Goal: Task Accomplishment & Management: Manage account settings

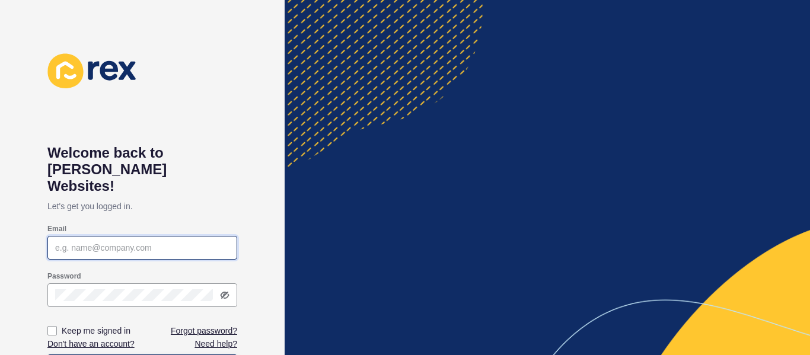
drag, startPoint x: 92, startPoint y: 235, endPoint x: 117, endPoint y: 237, distance: 25.0
click at [93, 242] on input "Email" at bounding box center [142, 248] width 174 height 12
paste input "[EMAIL_ADDRESS][DOMAIN_NAME]"
type input "[EMAIL_ADDRESS][DOMAIN_NAME]"
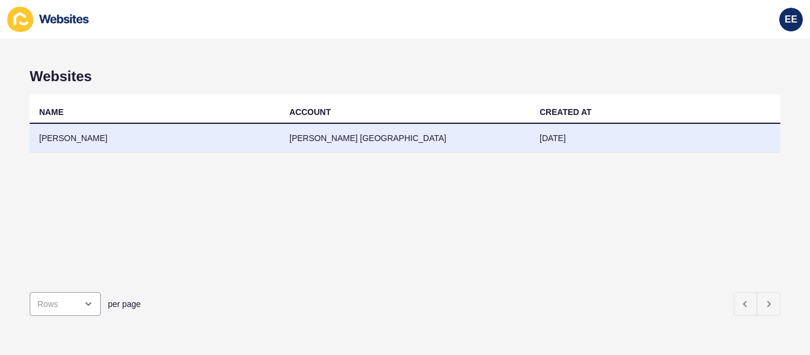
click at [69, 136] on td "[PERSON_NAME]" at bounding box center [155, 138] width 250 height 29
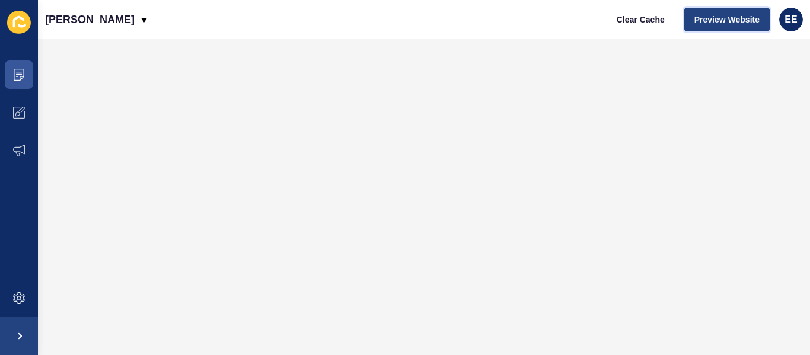
click at [714, 19] on span "Preview Website" at bounding box center [726, 20] width 65 height 12
click at [712, 17] on span "Preview Website" at bounding box center [726, 20] width 65 height 12
click at [139, 23] on icon at bounding box center [143, 19] width 9 height 9
click at [225, 22] on div "[PERSON_NAME] Clear Cache Preview Website EE" at bounding box center [424, 19] width 772 height 39
click at [135, 17] on div "[PERSON_NAME]" at bounding box center [97, 20] width 104 height 30
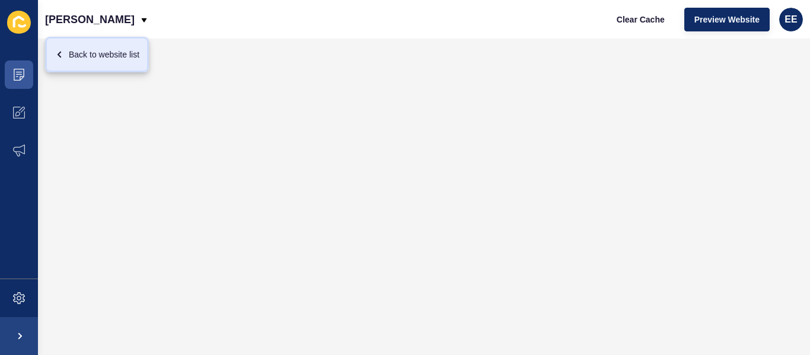
click at [106, 60] on div "Back to website list" at bounding box center [97, 54] width 85 height 21
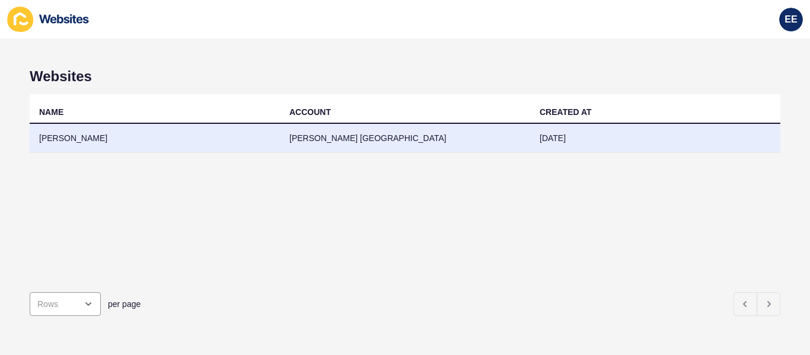
click at [299, 135] on td "[PERSON_NAME] [GEOGRAPHIC_DATA]" at bounding box center [405, 138] width 250 height 29
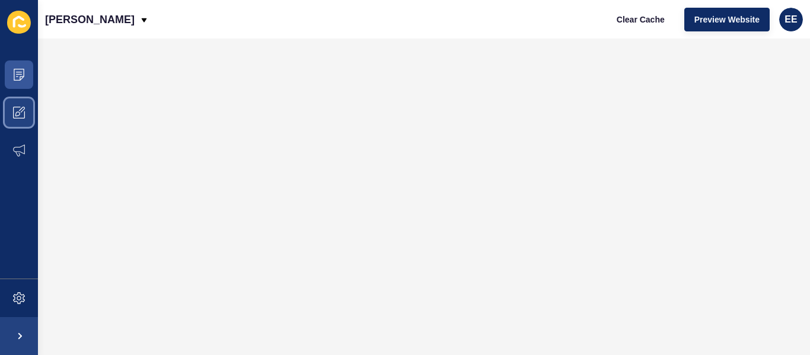
click at [25, 122] on span at bounding box center [19, 113] width 38 height 38
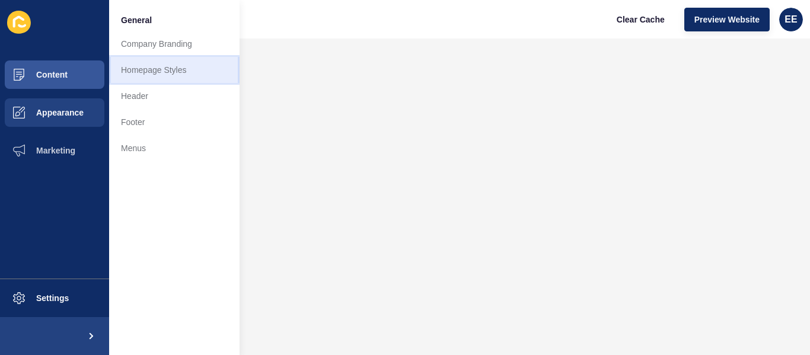
click at [161, 71] on link "Homepage Styles" at bounding box center [174, 70] width 130 height 26
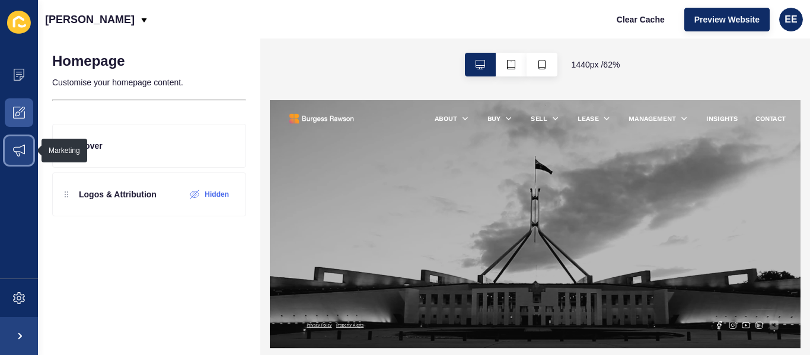
click at [26, 150] on span at bounding box center [19, 151] width 38 height 38
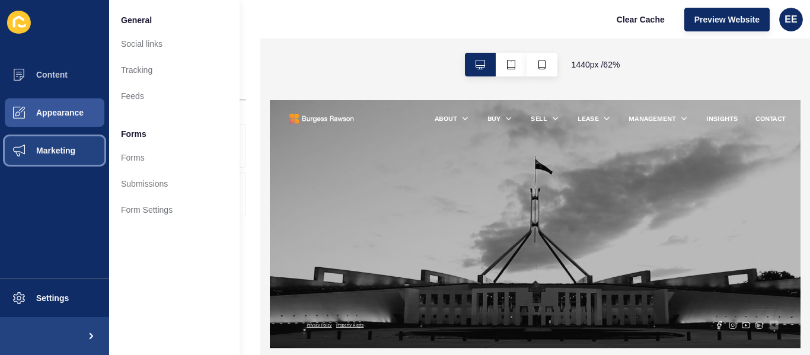
click at [59, 152] on span "Marketing" at bounding box center [36, 150] width 77 height 9
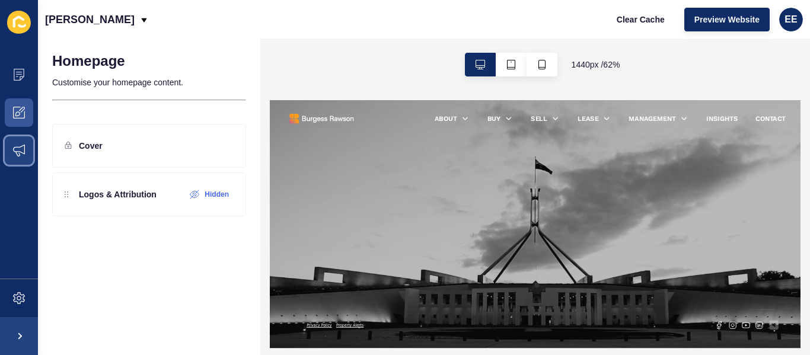
click at [34, 158] on span at bounding box center [19, 151] width 38 height 38
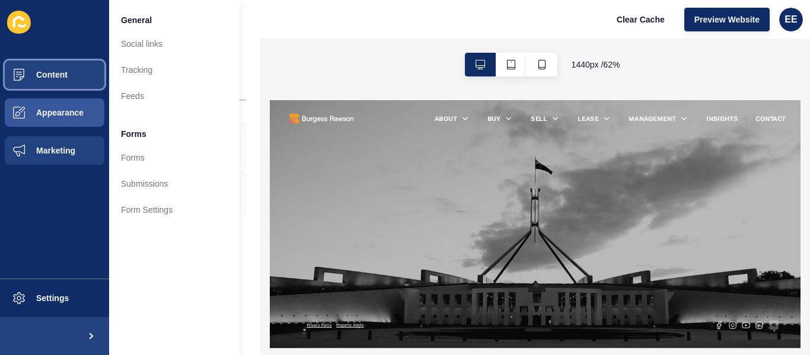
click at [54, 81] on button "Content" at bounding box center [54, 75] width 109 height 38
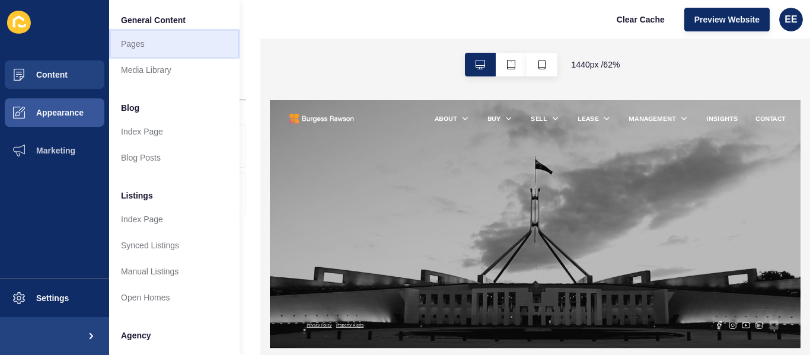
click at [132, 45] on link "Pages" at bounding box center [174, 44] width 130 height 26
